Goal: Task Accomplishment & Management: Manage account settings

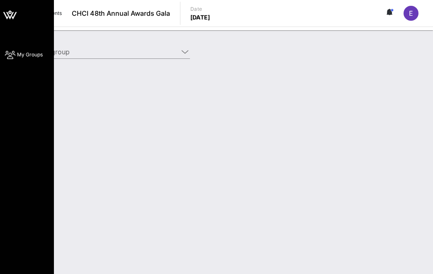
type input "American Beverage Association (American Beverage Association) [[PERSON_NAME], […"
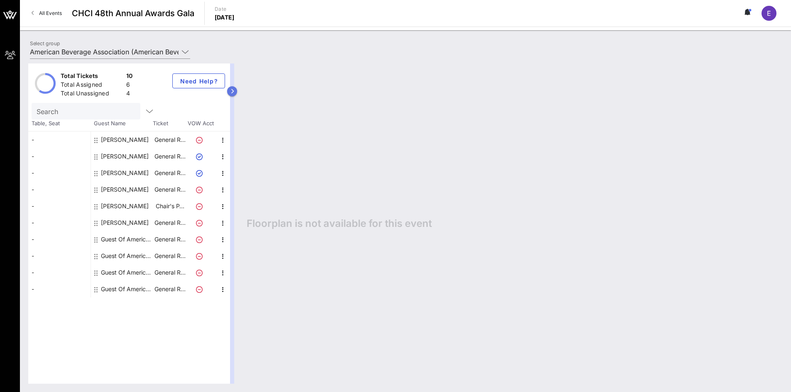
click at [236, 89] on button "button" at bounding box center [232, 91] width 10 height 10
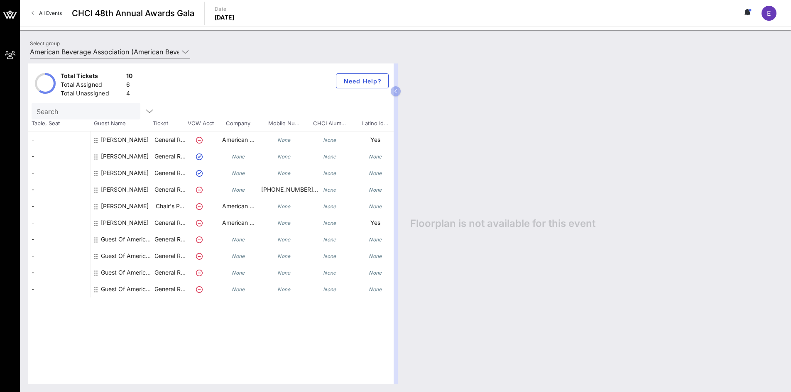
click at [124, 190] on div "[PERSON_NAME]" at bounding box center [125, 192] width 48 height 23
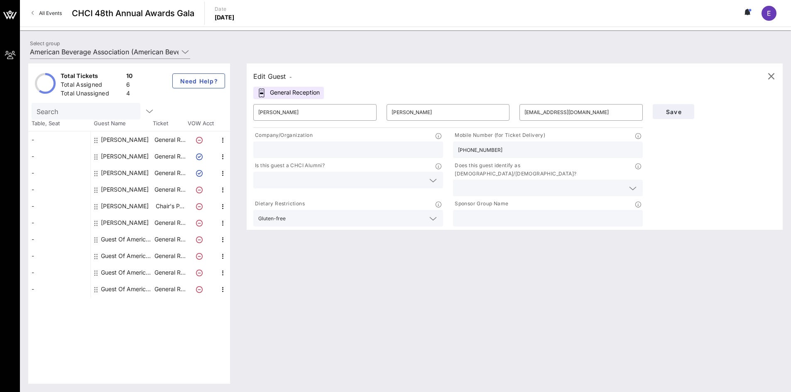
click at [122, 171] on div "[PERSON_NAME]" at bounding box center [125, 173] width 48 height 17
type input "Franklin"
type input "[PERSON_NAME]"
type input "[EMAIL_ADDRESS][DOMAIN_NAME]"
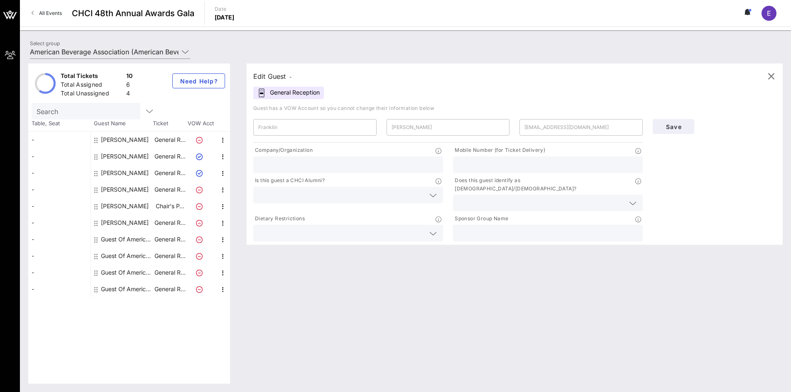
click at [287, 90] on div "General Reception" at bounding box center [288, 93] width 71 height 12
click at [121, 156] on div "[PERSON_NAME]" at bounding box center [125, 156] width 48 height 17
type input "[PERSON_NAME]"
type input "[EMAIL_ADDRESS][DOMAIN_NAME]"
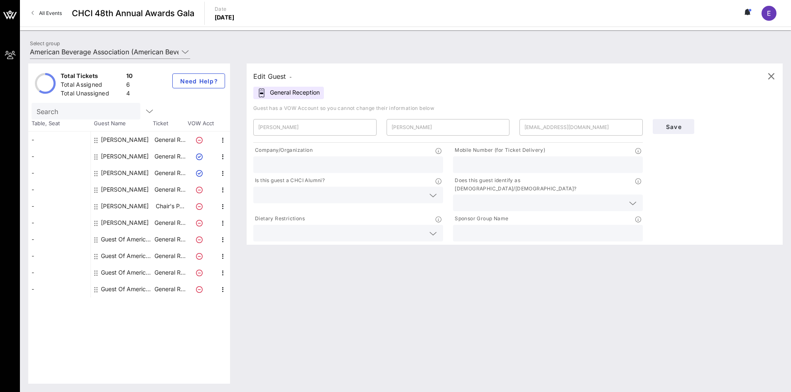
click at [125, 237] on div "Guest Of American Beverage Association" at bounding box center [127, 239] width 52 height 17
type input "Guest Of"
type input "American Beverage Association"
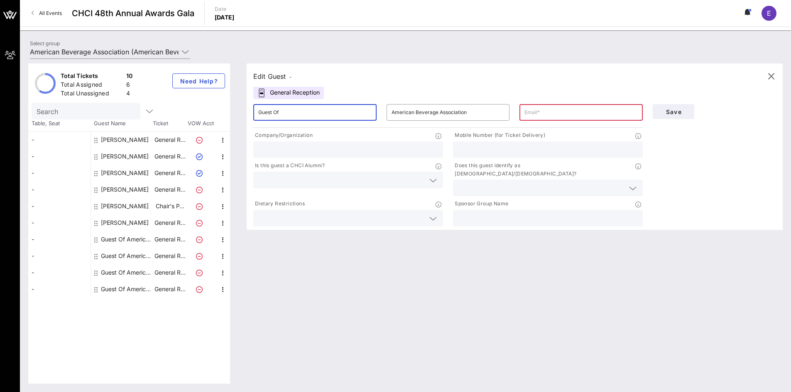
drag, startPoint x: 337, startPoint y: 117, endPoint x: 192, endPoint y: 115, distance: 145.3
click at [192, 115] on div "Total Tickets 10 Total Assigned 6 Total Unassigned 4 Need Help? Search Table, S…" at bounding box center [405, 223] width 754 height 320
click at [270, 118] on input "Guest Of" at bounding box center [314, 112] width 113 height 13
drag, startPoint x: 300, startPoint y: 113, endPoint x: 243, endPoint y: 115, distance: 56.5
click at [243, 115] on div "Edit Guest - General Reception ​ Guest Of ​ American Beverage Association ​ Com…" at bounding box center [510, 223] width 544 height 320
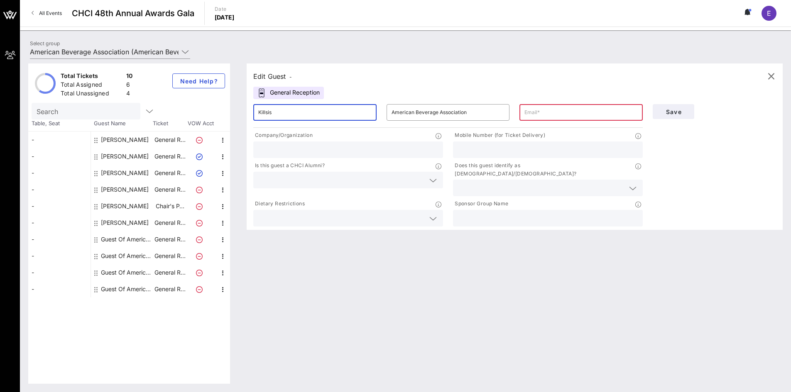
type input "Killsis"
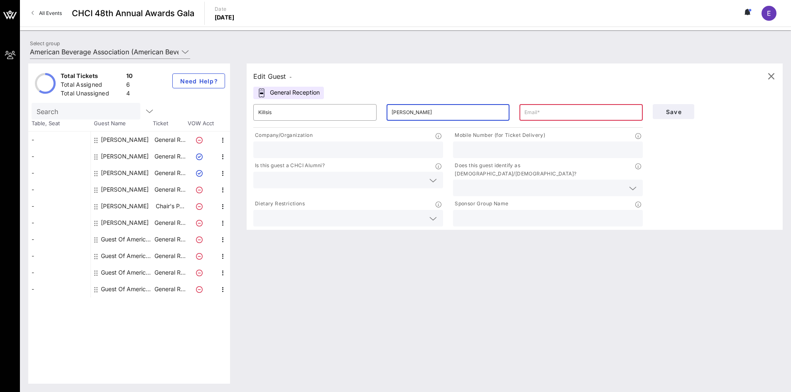
type input "[PERSON_NAME]"
click at [433, 112] on input "text" at bounding box center [580, 112] width 113 height 13
paste input "mailto:[EMAIL_ADDRESS][DOMAIN_NAME]"
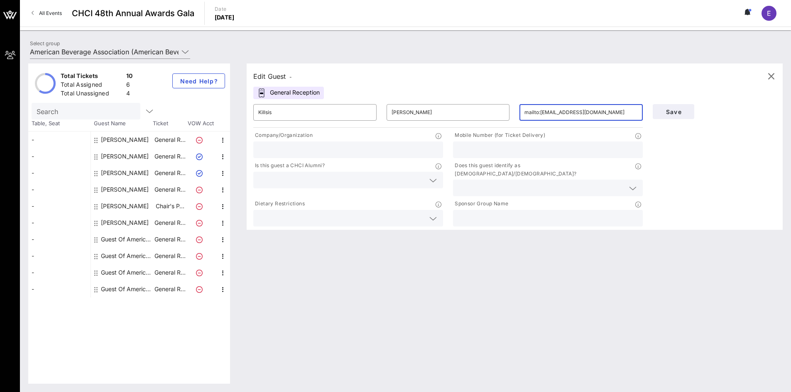
click at [433, 112] on input "mailto:[EMAIL_ADDRESS][DOMAIN_NAME]" at bounding box center [580, 112] width 113 height 13
click at [433, 114] on input "[EMAIL_ADDRESS][DOMAIN_NAME]" at bounding box center [580, 112] width 113 height 13
type input "[EMAIL_ADDRESS][DOMAIN_NAME]"
click at [433, 97] on div "Edit Guest - General Reception ​ Killsis ​ [PERSON_NAME] ​ [EMAIL_ADDRESS][DOMA…" at bounding box center [515, 146] width 536 height 166
click at [433, 110] on span "Save" at bounding box center [673, 111] width 28 height 7
